Goal: Task Accomplishment & Management: Use online tool/utility

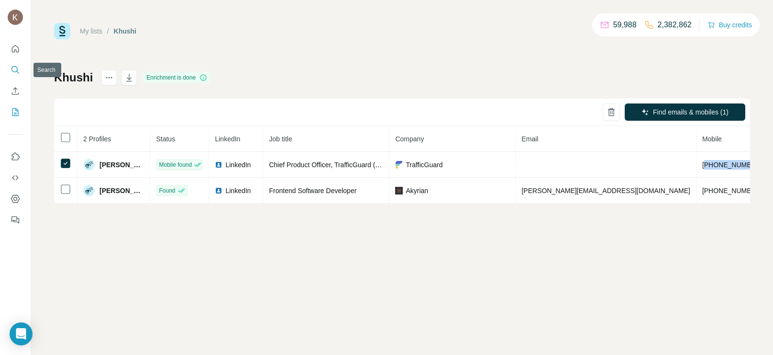
click at [11, 64] on button "Search" at bounding box center [15, 69] width 15 height 17
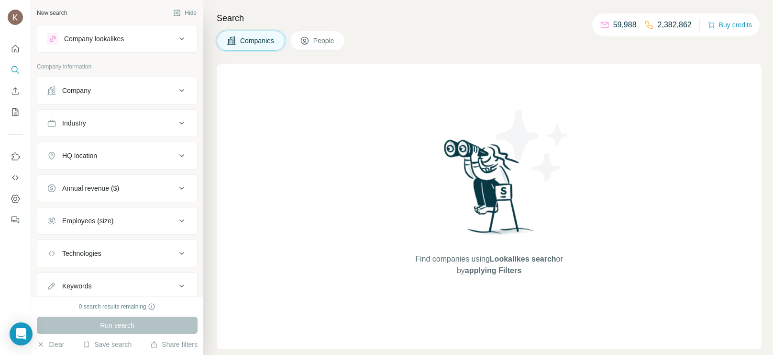
click at [108, 89] on div "Company" at bounding box center [111, 91] width 129 height 10
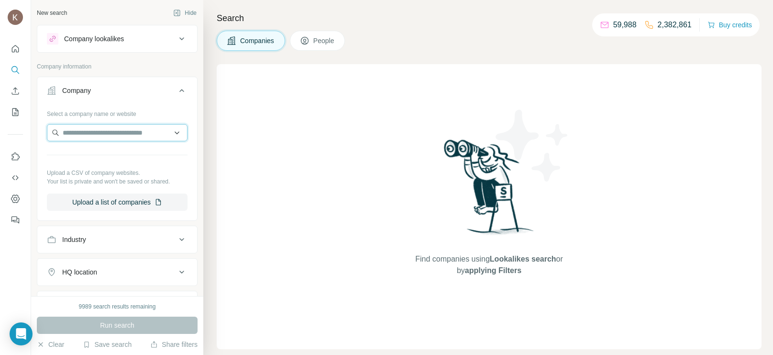
click at [110, 130] on input "text" at bounding box center [117, 132] width 141 height 17
paste input "**********"
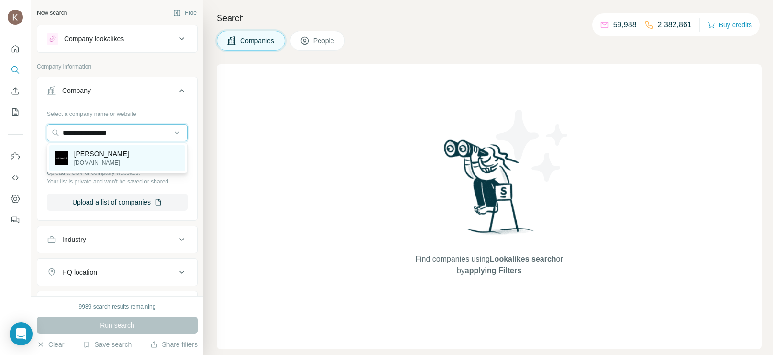
type input "**********"
click at [96, 160] on p "[DOMAIN_NAME]" at bounding box center [101, 162] width 55 height 9
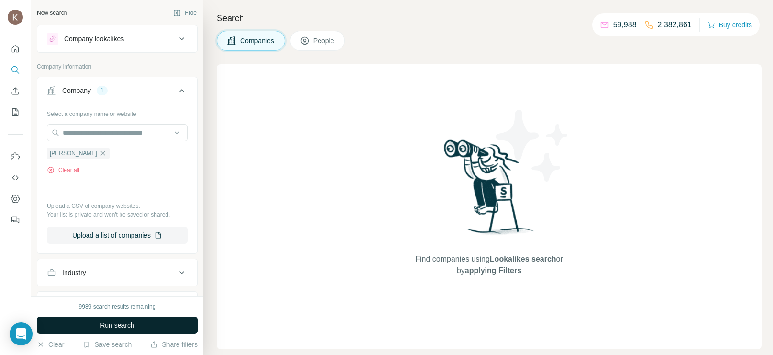
click at [123, 325] on span "Run search" at bounding box center [117, 325] width 34 height 10
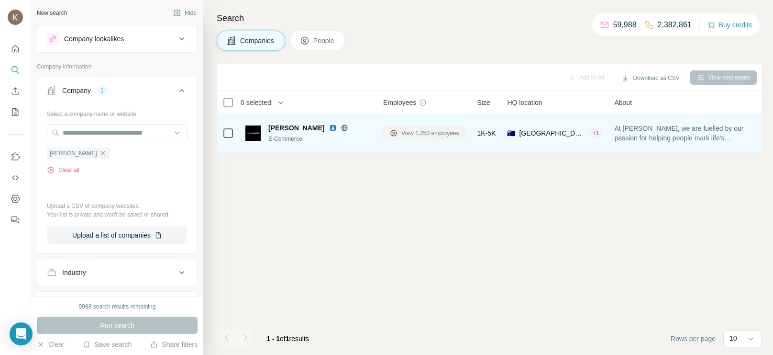
click at [421, 132] on span "View 1,250 employees" at bounding box center [431, 133] width 58 height 9
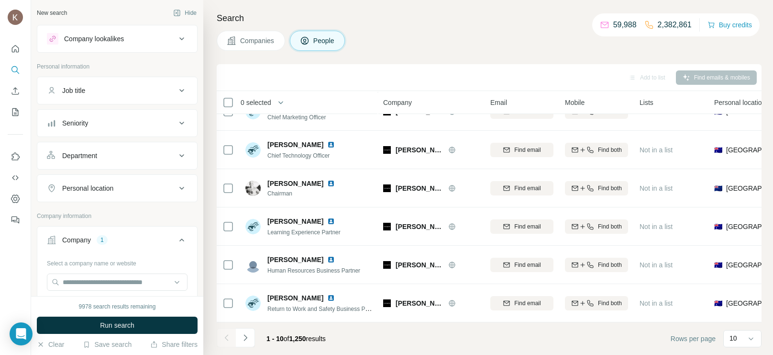
scroll to position [39, 0]
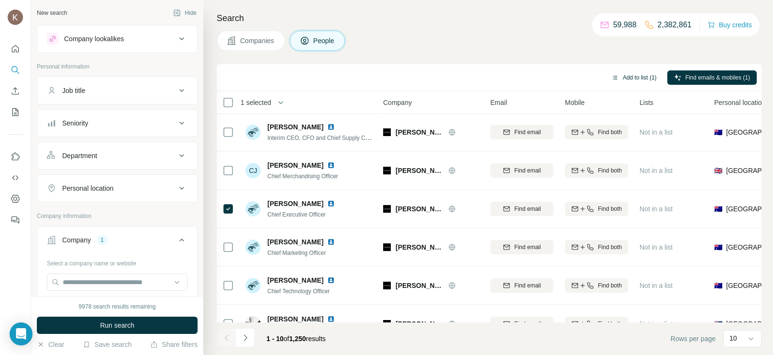
click at [629, 73] on button "Add to list (1)" at bounding box center [634, 77] width 59 height 14
click at [632, 74] on button "Add to list (1)" at bounding box center [634, 77] width 59 height 14
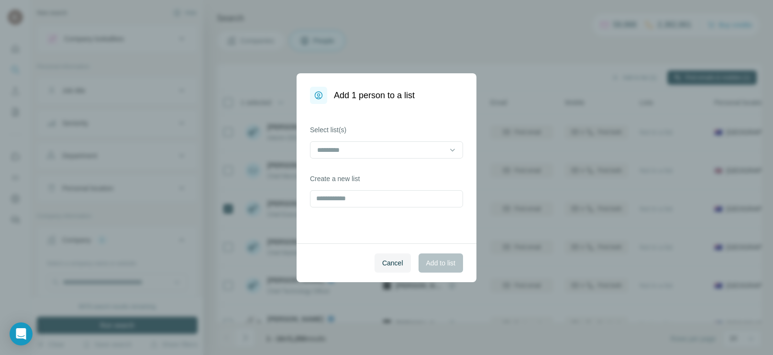
click at [622, 75] on div "Add 1 person to a list Select list(s) Create a new list Cancel Add to list" at bounding box center [386, 177] width 773 height 355
click at [334, 145] on input at bounding box center [380, 150] width 129 height 11
click at [349, 170] on div "Khushi" at bounding box center [386, 171] width 137 height 10
click at [440, 263] on span "Add to list" at bounding box center [440, 263] width 29 height 10
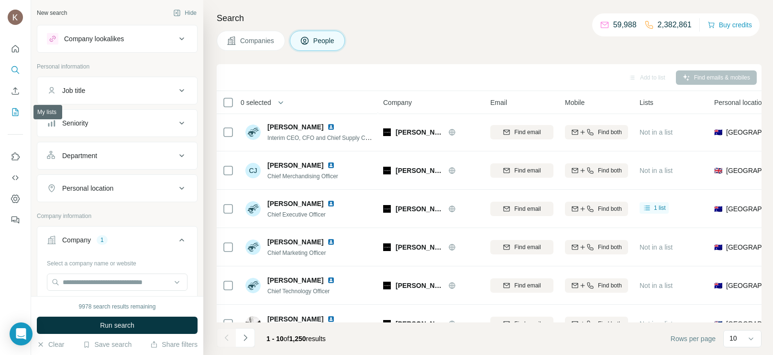
click at [15, 109] on icon "My lists" at bounding box center [16, 112] width 10 height 10
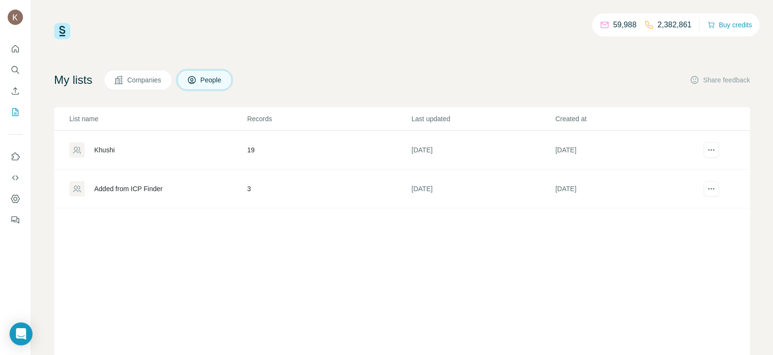
click at [101, 149] on div "Khushi" at bounding box center [104, 150] width 21 height 10
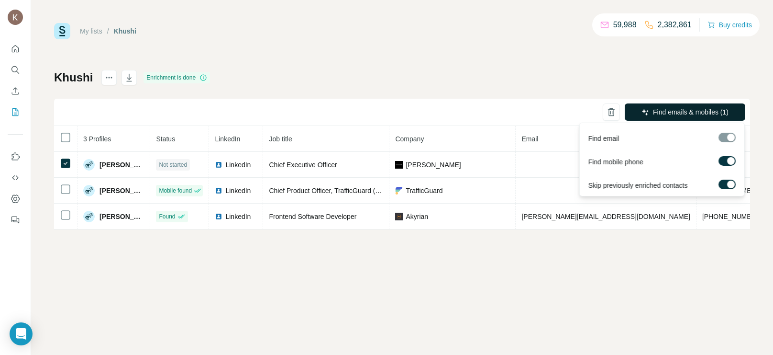
click at [672, 106] on button "Find emails & mobiles (1)" at bounding box center [685, 111] width 121 height 17
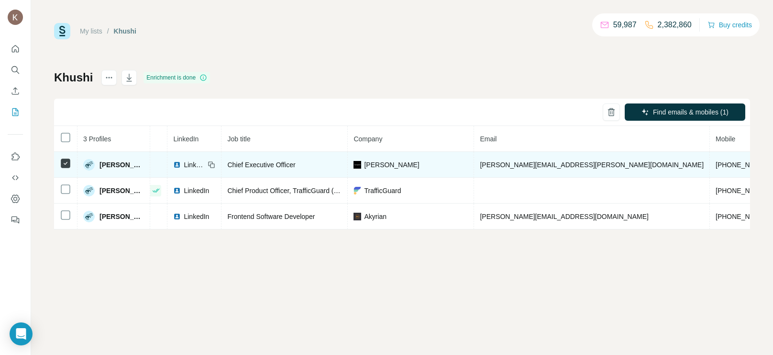
scroll to position [0, 39]
click at [506, 162] on span "[PERSON_NAME][EMAIL_ADDRESS][PERSON_NAME][DOMAIN_NAME]" at bounding box center [594, 165] width 224 height 8
drag, startPoint x: 641, startPoint y: 166, endPoint x: 623, endPoint y: 167, distance: 18.7
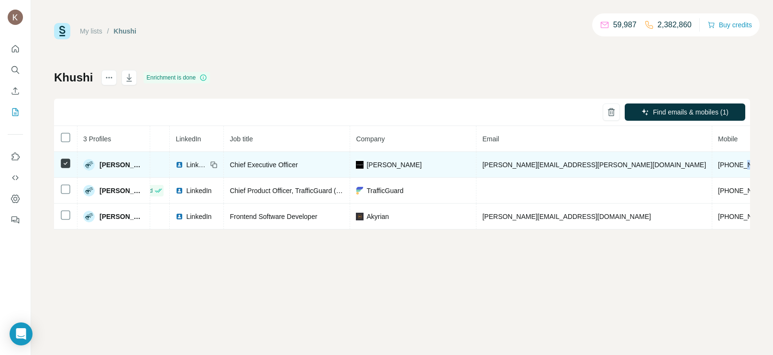
click at [718, 167] on span "[PHONE_NUMBER]" at bounding box center [748, 165] width 60 height 8
drag, startPoint x: 648, startPoint y: 164, endPoint x: 604, endPoint y: 167, distance: 44.6
click at [713, 167] on td "[PHONE_NUMBER]" at bounding box center [749, 165] width 72 height 26
copy span "61419196408"
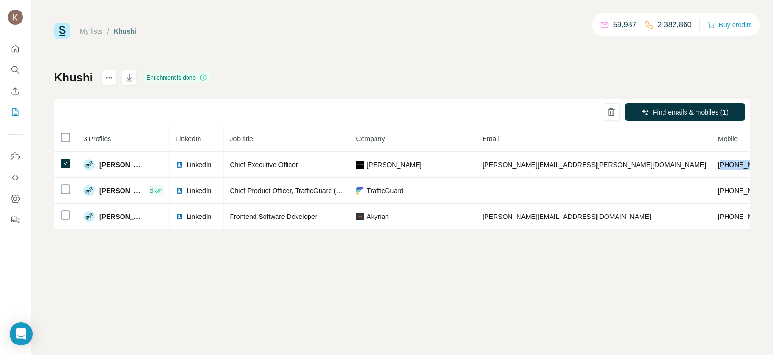
copy span "61419196408"
click at [17, 71] on icon "Search" at bounding box center [16, 70] width 10 height 10
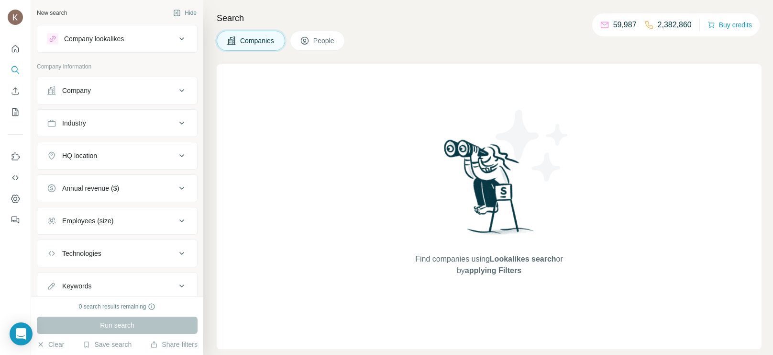
click at [72, 76] on div "Company information" at bounding box center [117, 69] width 161 height 14
click at [86, 90] on div "Company" at bounding box center [76, 91] width 29 height 10
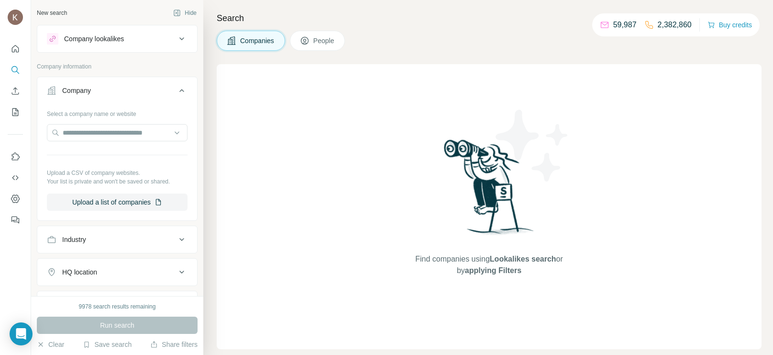
click at [101, 122] on div "Select a company name or website Upload a CSV of company websites. Your list is…" at bounding box center [117, 158] width 141 height 105
click at [101, 131] on input "text" at bounding box center [117, 132] width 141 height 17
paste input "**********"
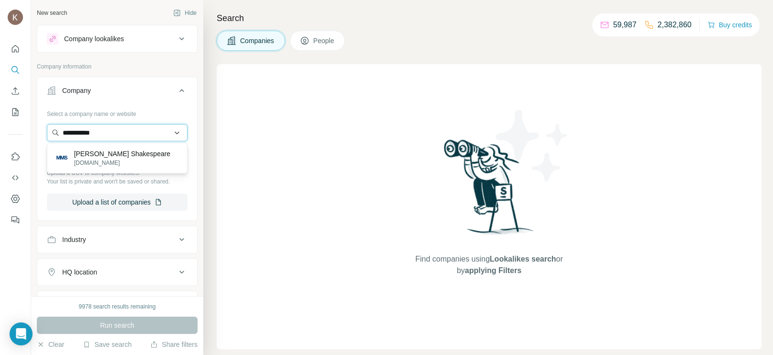
type input "**********"
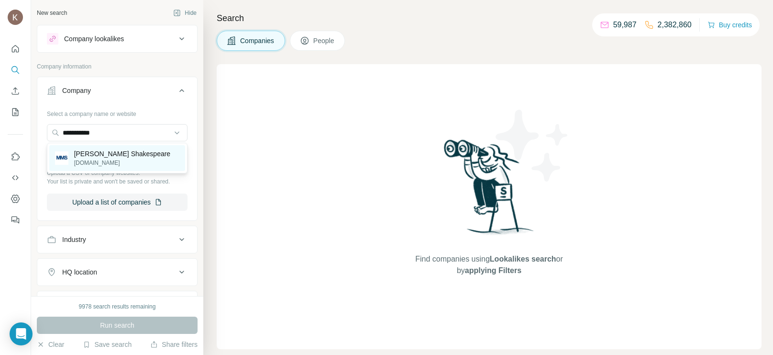
click at [134, 161] on p "[DOMAIN_NAME]" at bounding box center [122, 162] width 97 height 9
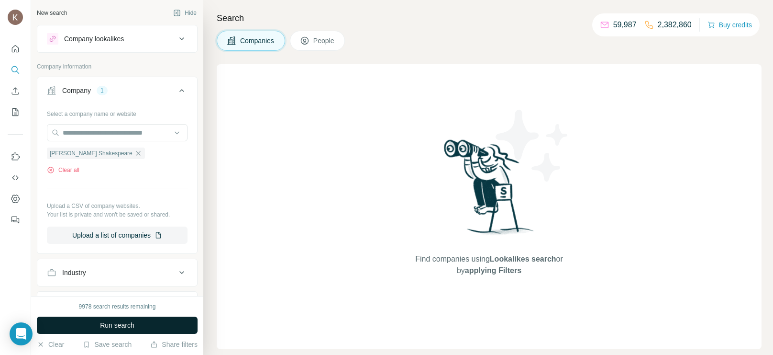
click at [112, 323] on span "Run search" at bounding box center [117, 325] width 34 height 10
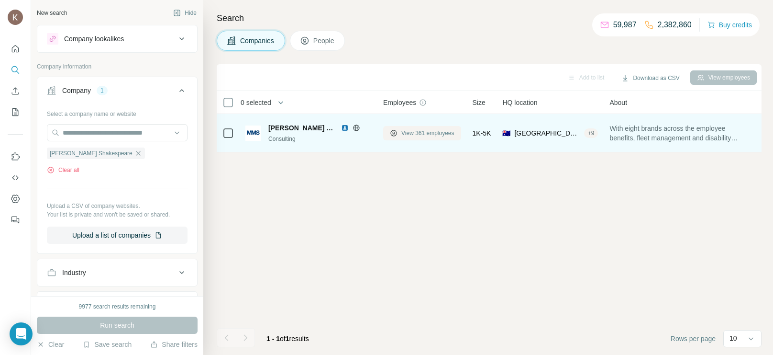
click at [440, 129] on span "View 361 employees" at bounding box center [428, 133] width 53 height 9
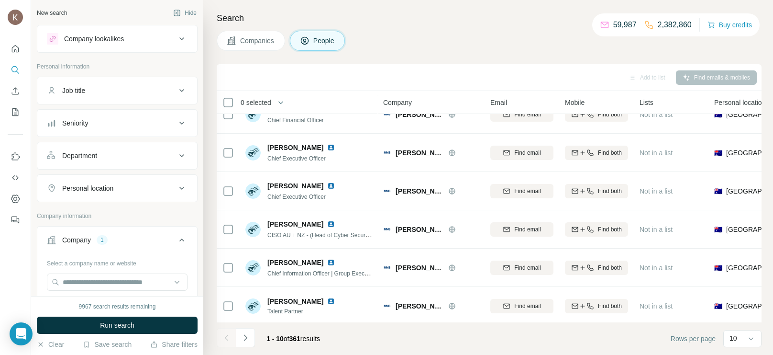
scroll to position [175, 0]
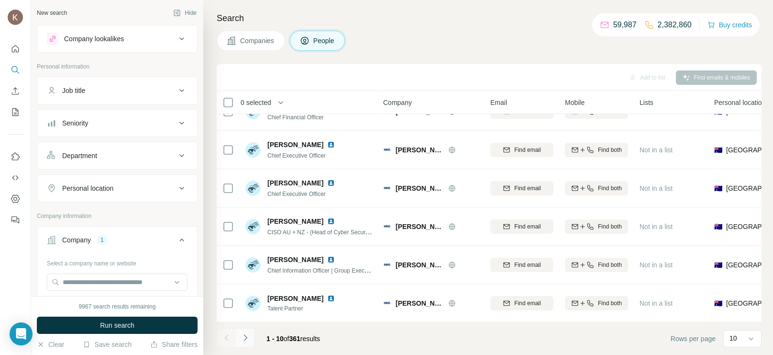
click at [245, 344] on button "Navigate to next page" at bounding box center [245, 337] width 19 height 19
click at [245, 338] on icon "Navigate to next page" at bounding box center [246, 338] width 10 height 10
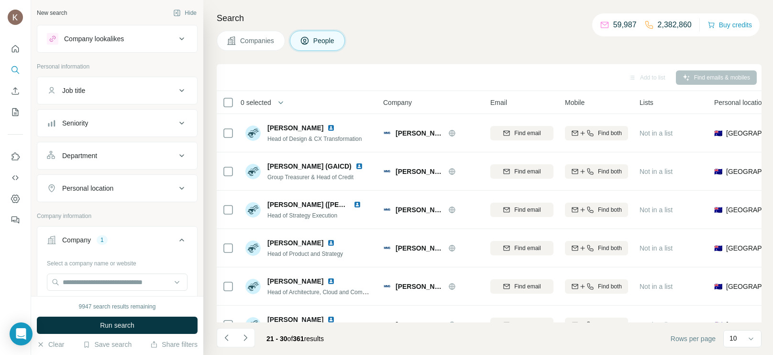
scroll to position [175, 0]
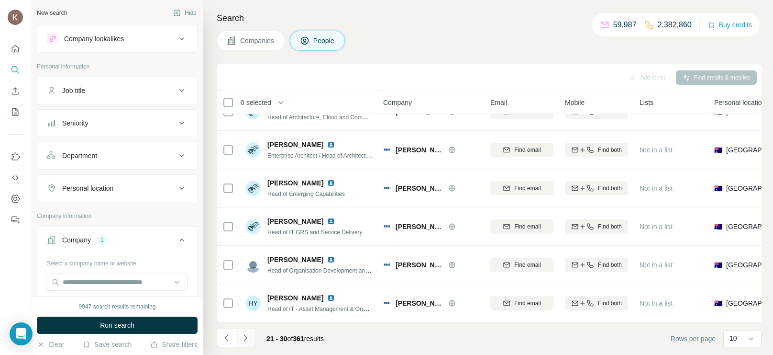
click at [242, 337] on icon "Navigate to next page" at bounding box center [246, 338] width 10 height 10
click at [252, 340] on button "Navigate to next page" at bounding box center [245, 337] width 19 height 19
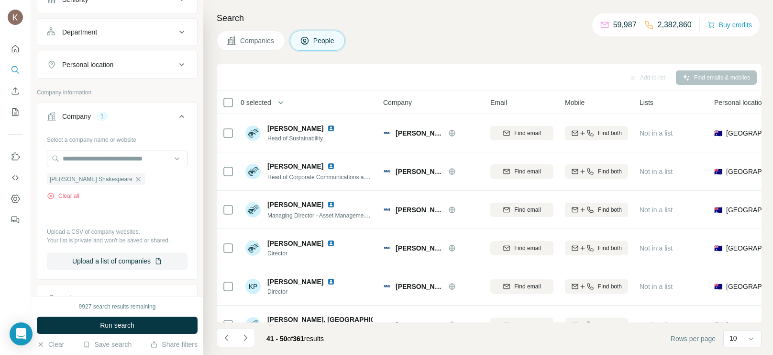
scroll to position [131, 0]
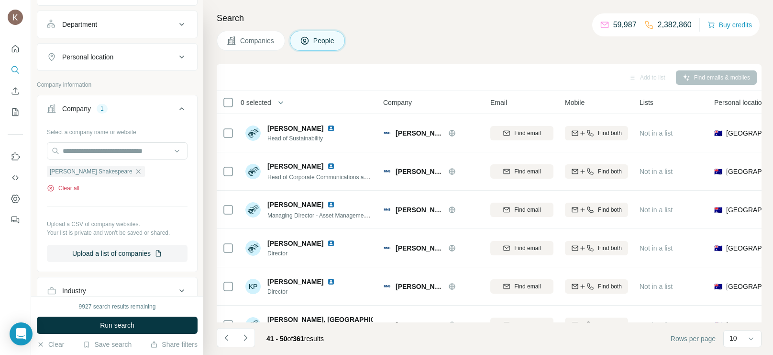
click at [63, 190] on button "Clear all" at bounding box center [63, 188] width 33 height 9
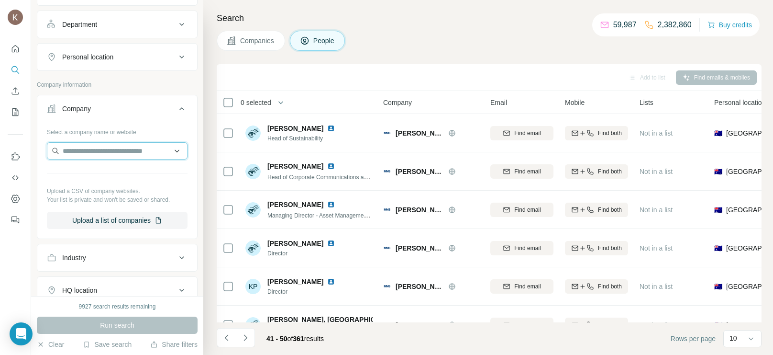
click at [107, 150] on input "text" at bounding box center [117, 150] width 141 height 17
paste input "*********"
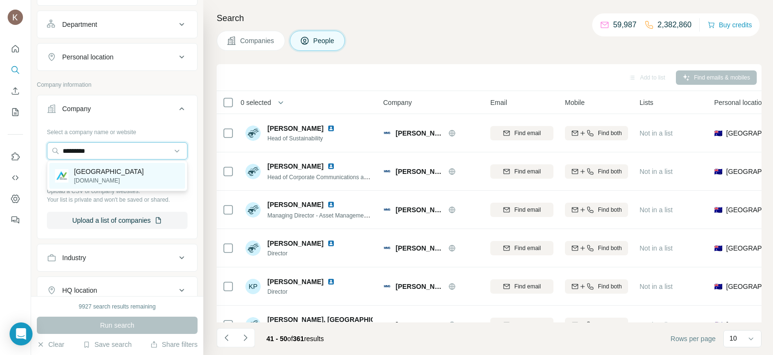
type input "*********"
click at [96, 176] on p "[GEOGRAPHIC_DATA]" at bounding box center [109, 172] width 70 height 10
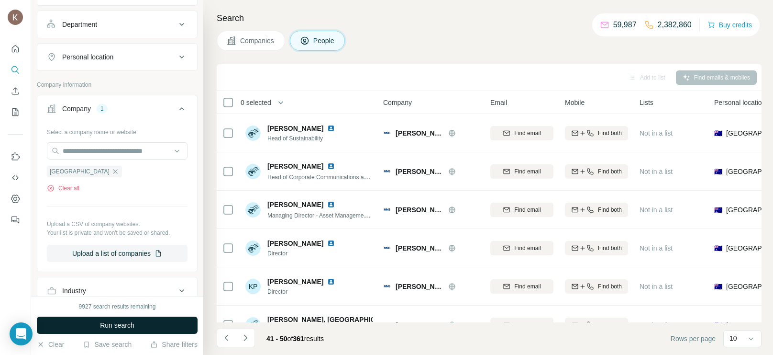
click at [113, 320] on span "Run search" at bounding box center [117, 325] width 34 height 10
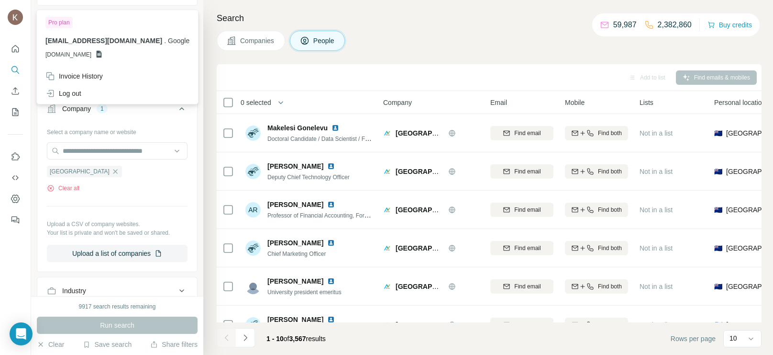
click at [91, 56] on span "[DOMAIN_NAME]" at bounding box center [68, 54] width 46 height 9
click at [103, 52] on icon at bounding box center [99, 54] width 8 height 8
click at [71, 94] on div "Log out" at bounding box center [63, 94] width 36 height 10
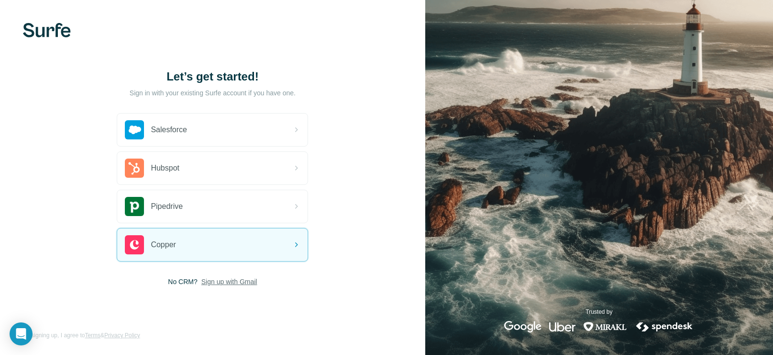
click at [215, 279] on span "Sign up with Gmail" at bounding box center [230, 282] width 56 height 10
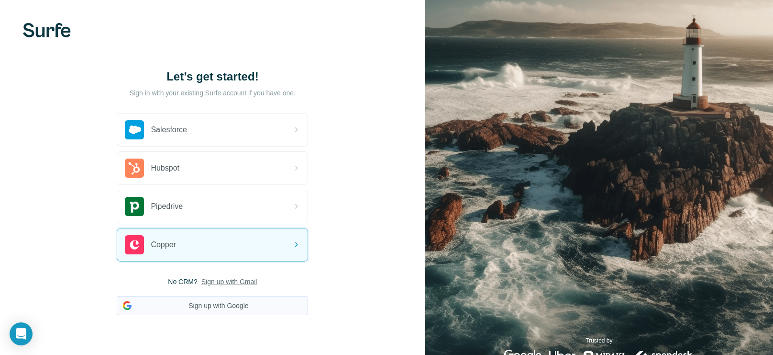
click at [227, 301] on button "Sign up with Google" at bounding box center [212, 305] width 191 height 19
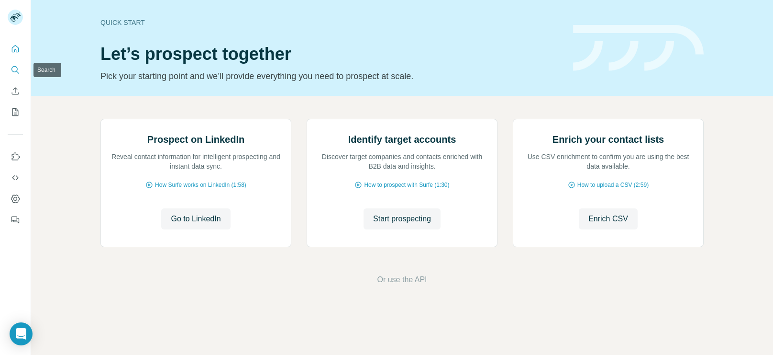
click at [11, 71] on icon "Search" at bounding box center [16, 70] width 10 height 10
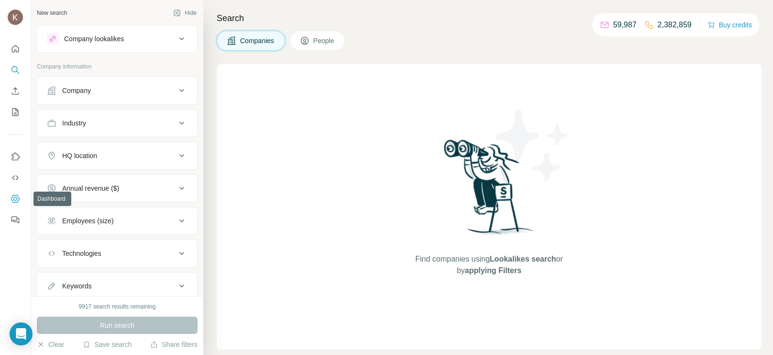
click at [14, 195] on icon "Dashboard" at bounding box center [16, 199] width 10 height 10
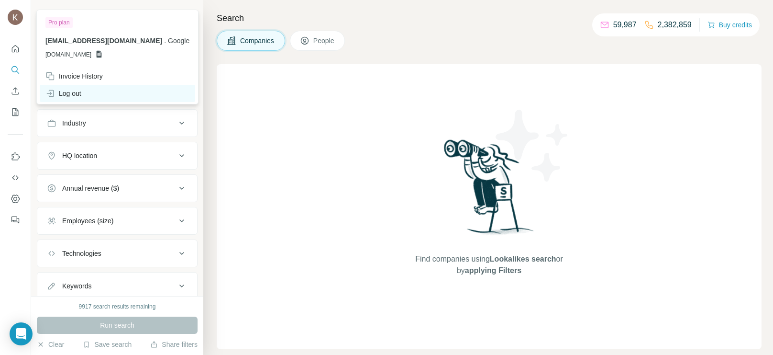
click at [73, 92] on div "Log out" at bounding box center [63, 94] width 36 height 10
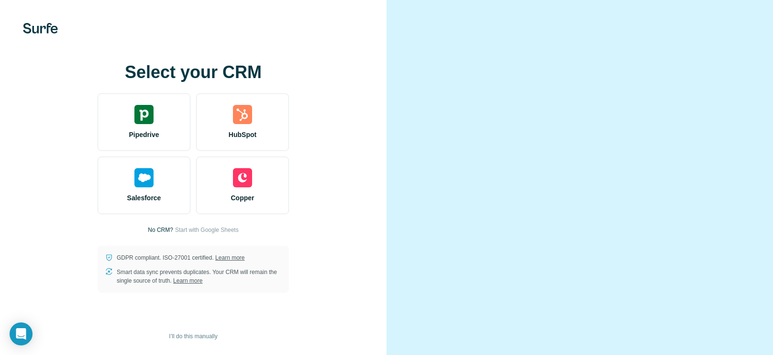
click at [418, 94] on video at bounding box center [580, 177] width 333 height 167
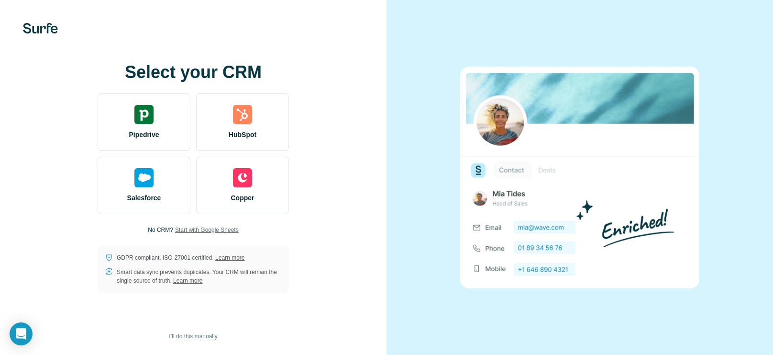
click at [213, 227] on span "Start with Google Sheets" at bounding box center [207, 229] width 64 height 9
